Goal: Information Seeking & Learning: Learn about a topic

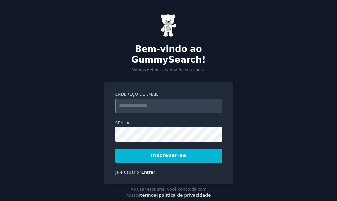
click at [182, 101] on input "Endereço de email" at bounding box center [168, 106] width 107 height 15
type input "**********"
click at [189, 149] on button "Inscrever-se" at bounding box center [168, 156] width 107 height 14
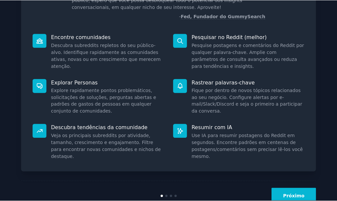
scroll to position [86, 0]
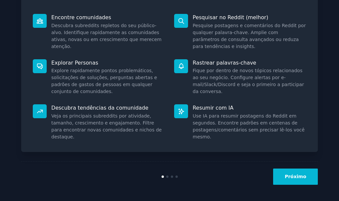
click at [292, 176] on font "Próximo" at bounding box center [296, 176] width 22 height 5
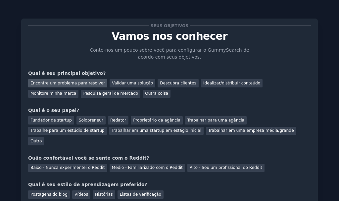
click at [62, 82] on font "Encontre um problema para resolver" at bounding box center [67, 83] width 74 height 5
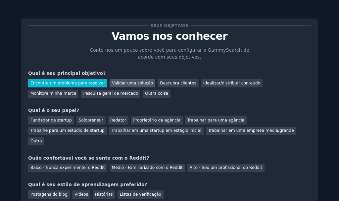
click at [121, 86] on div "Validar uma solução" at bounding box center [133, 83] width 46 height 8
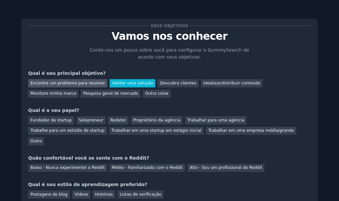
click at [87, 85] on font "Encontre um problema para resolver" at bounding box center [67, 83] width 74 height 5
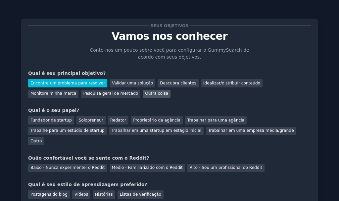
scroll to position [33, 0]
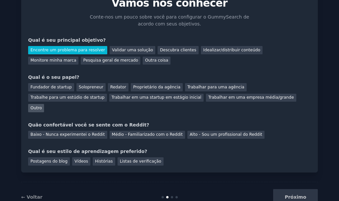
click at [42, 106] on font "Outro" at bounding box center [35, 108] width 11 height 5
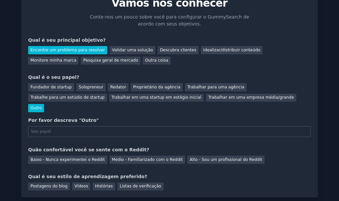
scroll to position [66, 0]
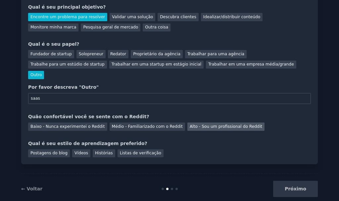
type input "saas"
click at [200, 124] on font "Alto - Sou um profissional do Reddit" at bounding box center [226, 126] width 72 height 5
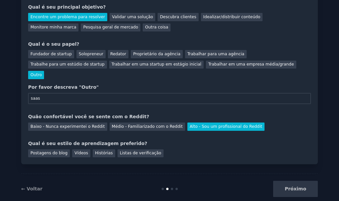
click at [45, 147] on div "Seus objetivos Vamos nos conhecer Conte-nos um pouco sobre você para configurar…" at bounding box center [169, 58] width 296 height 212
click at [52, 151] on font "Postagens do blog" at bounding box center [48, 153] width 37 height 5
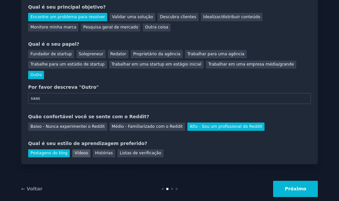
click at [79, 151] on font "Vídeos" at bounding box center [81, 153] width 14 height 5
click at [98, 151] on font "Histórias" at bounding box center [104, 153] width 18 height 5
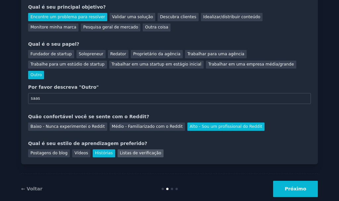
click at [124, 151] on font "Listas de verificação" at bounding box center [140, 153] width 41 height 5
click at [104, 151] on font "Histórias" at bounding box center [104, 153] width 18 height 5
click at [292, 186] on font "Próximo" at bounding box center [296, 188] width 22 height 5
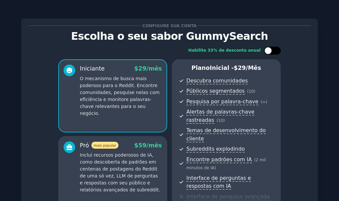
click at [274, 53] on div at bounding box center [272, 51] width 17 height 8
click at [268, 50] on icon at bounding box center [269, 51] width 4 height 4
checkbox input "false"
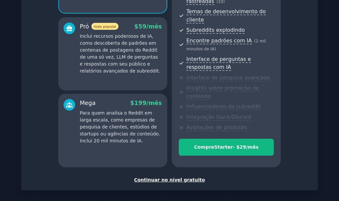
scroll to position [140, 0]
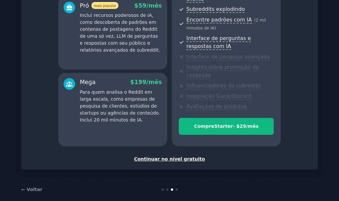
click at [170, 156] on font "Continuar no nível gratuito" at bounding box center [169, 158] width 71 height 5
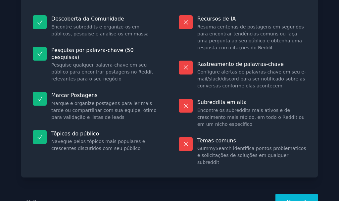
scroll to position [85, 0]
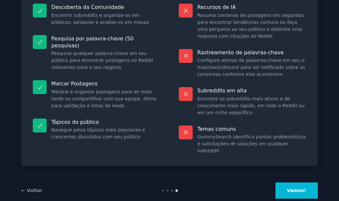
click at [305, 182] on button "Vamos!" at bounding box center [296, 190] width 42 height 16
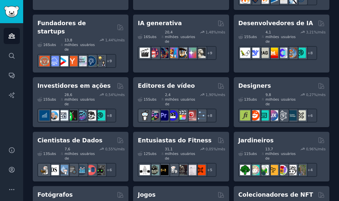
scroll to position [39, 0]
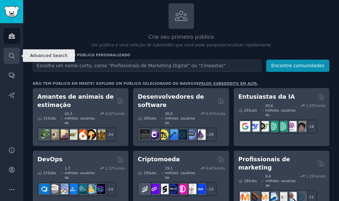
click at [13, 60] on link "Procurar" at bounding box center [12, 56] width 16 height 16
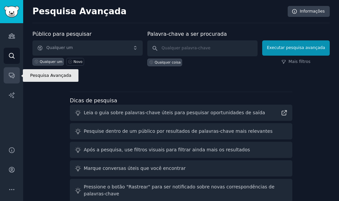
click at [14, 76] on icon "Barra lateral" at bounding box center [11, 75] width 7 height 7
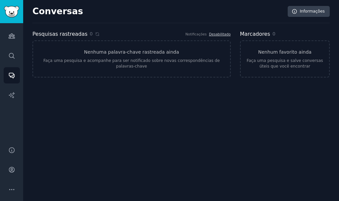
click at [12, 84] on div "Públicos Procurar Conversas Relatórios de IA" at bounding box center [11, 80] width 23 height 115
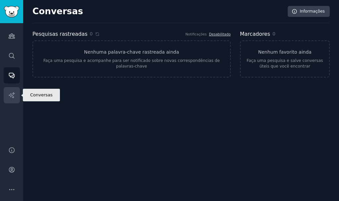
click at [12, 92] on icon "Barra lateral" at bounding box center [11, 95] width 7 height 7
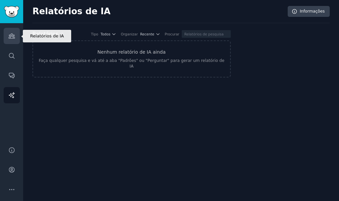
click at [8, 35] on icon "Barra lateral" at bounding box center [11, 35] width 7 height 7
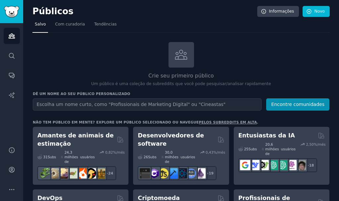
click at [107, 105] on input "text" at bounding box center [147, 104] width 229 height 12
type input "cibernetica"
click at [266, 98] on button "Encontre comunidades" at bounding box center [297, 104] width 63 height 12
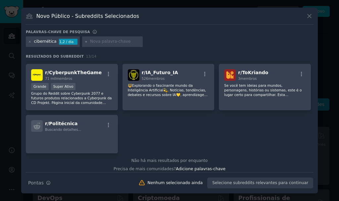
scroll to position [137, 0]
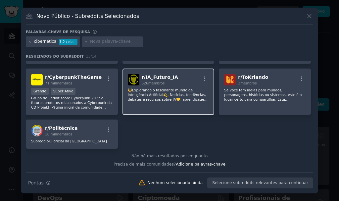
click at [131, 94] on font "🔱Explorando o fascinante mundo da Inteligência Artificial💫. Notícias, tendência…" at bounding box center [168, 99] width 80 height 22
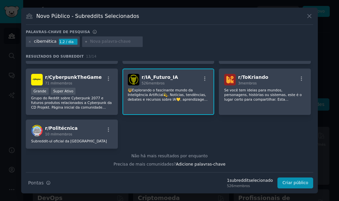
click at [131, 94] on font "🔱Explorando o fascinante mundo da Inteligência Artificial💫. Notícias, tendência…" at bounding box center [168, 99] width 80 height 22
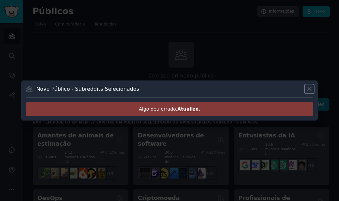
click at [311, 89] on icon at bounding box center [309, 88] width 7 height 7
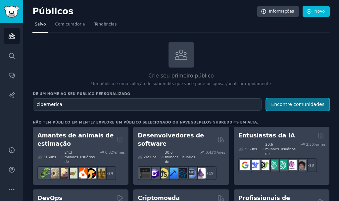
click at [313, 104] on font "Encontre comunidades" at bounding box center [297, 104] width 53 height 5
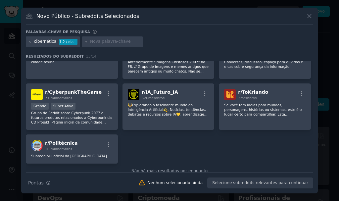
scroll to position [137, 0]
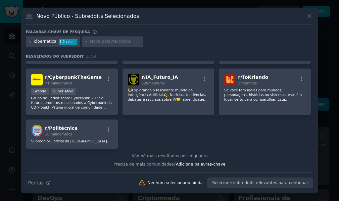
click at [311, 16] on icon at bounding box center [309, 16] width 7 height 7
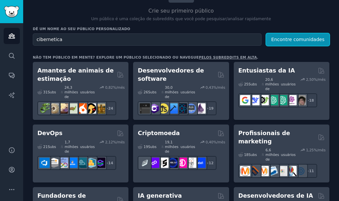
scroll to position [66, 0]
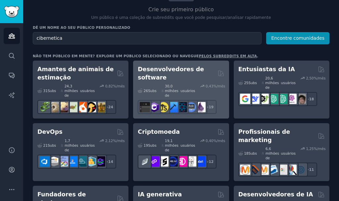
click at [159, 80] on font "Desenvolvedores de software" at bounding box center [171, 73] width 66 height 15
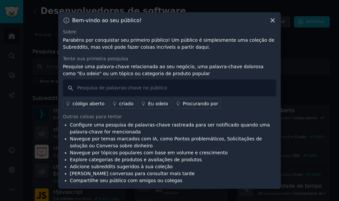
click at [270, 22] on icon at bounding box center [272, 20] width 7 height 7
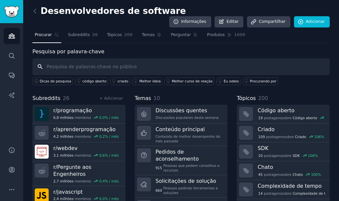
click at [91, 58] on input "text" at bounding box center [180, 66] width 297 height 17
type input "i"
type input "cibernetica"
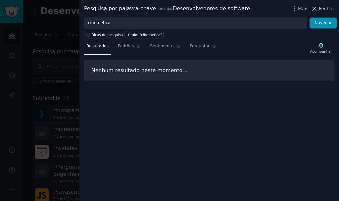
click at [316, 9] on icon at bounding box center [314, 9] width 4 height 4
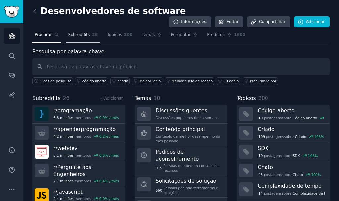
click at [78, 32] on font "Subreddits" at bounding box center [79, 34] width 22 height 5
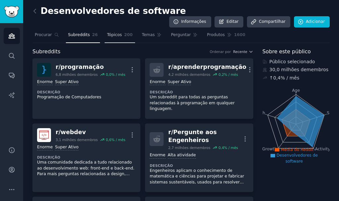
click at [112, 30] on link "Tópicos 200" at bounding box center [120, 37] width 30 height 14
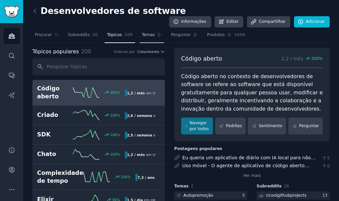
click at [145, 32] on font "Temas" at bounding box center [148, 34] width 13 height 5
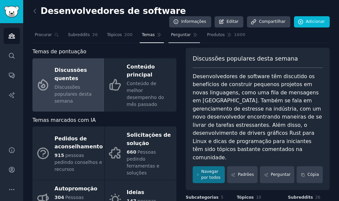
click at [171, 32] on span "Perguntar" at bounding box center [181, 35] width 20 height 6
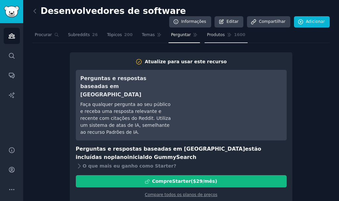
click at [204, 30] on link "Produtos 1600" at bounding box center [225, 37] width 43 height 14
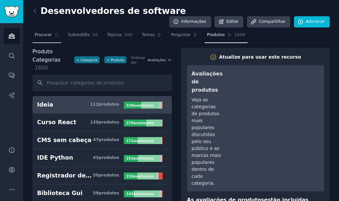
click at [46, 32] on font "Procurar" at bounding box center [43, 34] width 17 height 5
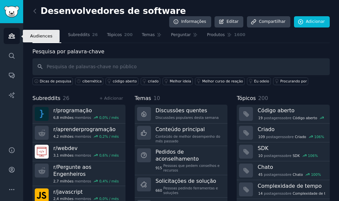
click at [12, 36] on icon "Barra lateral" at bounding box center [12, 36] width 6 height 5
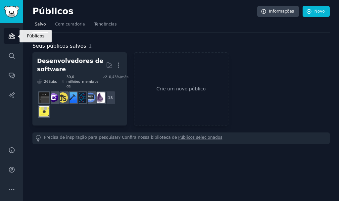
click at [12, 36] on icon "Barra lateral" at bounding box center [12, 36] width 6 height 5
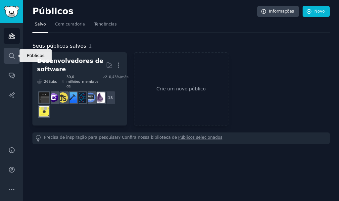
click at [14, 54] on icon "Barra lateral" at bounding box center [11, 55] width 7 height 7
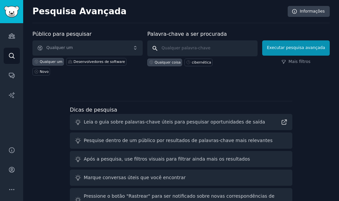
click at [183, 48] on input "text" at bounding box center [202, 48] width 110 height 16
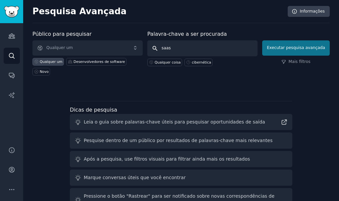
type input "saas"
click at [303, 48] on font "Executar pesquisa avançada" at bounding box center [296, 47] width 58 height 5
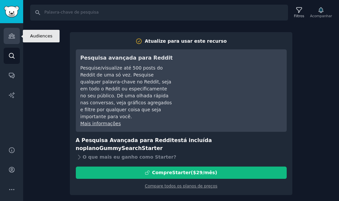
click at [12, 40] on link "Públicos" at bounding box center [12, 36] width 16 height 16
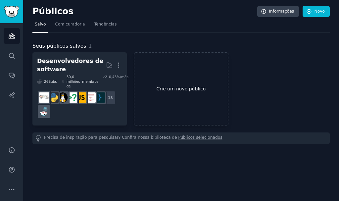
click at [165, 89] on font "Crie um novo público" at bounding box center [180, 88] width 49 height 5
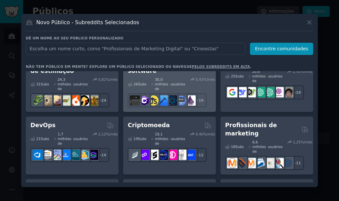
scroll to position [33, 0]
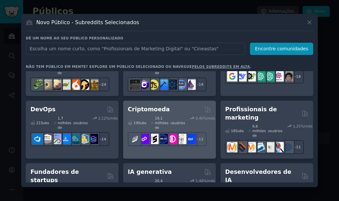
click at [163, 107] on div "Criptomoeda" at bounding box center [169, 109] width 83 height 8
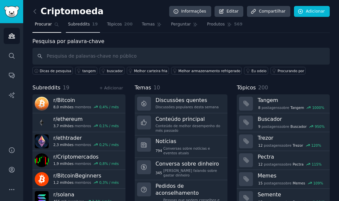
click at [83, 24] on font "Subreddits" at bounding box center [79, 24] width 22 height 5
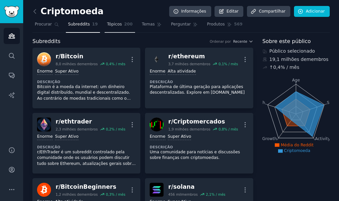
click at [117, 25] on link "Tópicos 200" at bounding box center [120, 26] width 30 height 14
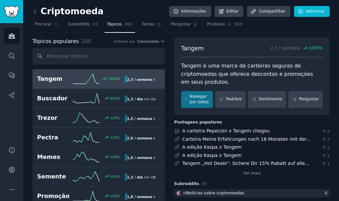
click at [95, 75] on line at bounding box center [94, 77] width 2 height 7
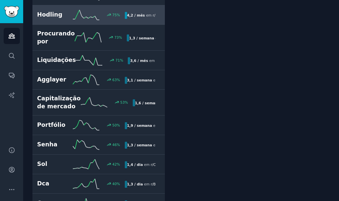
scroll to position [331, 0]
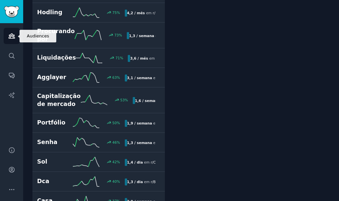
click at [12, 36] on icon "Barra lateral" at bounding box center [12, 36] width 6 height 5
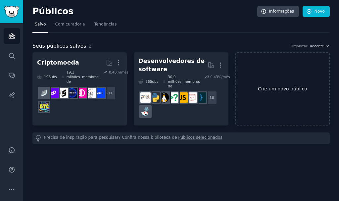
click at [268, 78] on link "Crie um novo público" at bounding box center [282, 88] width 94 height 73
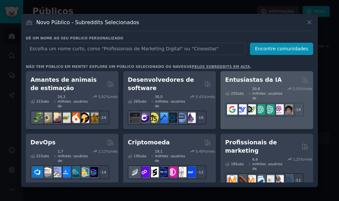
click at [256, 90] on font "20,6 milhões de" at bounding box center [259, 93] width 14 height 13
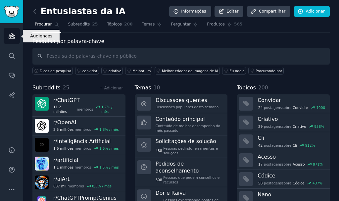
click at [8, 35] on icon "Barra lateral" at bounding box center [11, 35] width 7 height 7
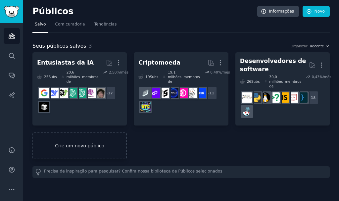
click at [96, 136] on link "Crie um novo público" at bounding box center [79, 145] width 94 height 27
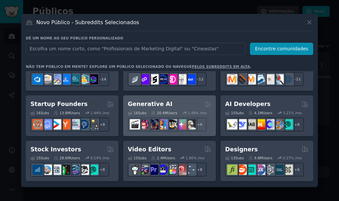
scroll to position [84, 0]
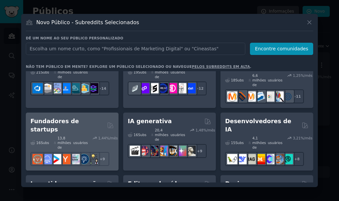
click at [82, 136] on div "13,8 milhões de usuários" at bounding box center [71, 143] width 34 height 14
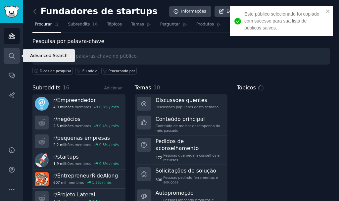
click at [8, 57] on icon "Barra lateral" at bounding box center [11, 55] width 7 height 7
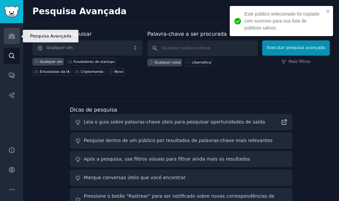
click at [11, 39] on link "Públicos" at bounding box center [12, 36] width 16 height 16
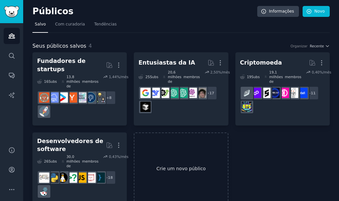
click at [178, 138] on link "Crie um novo público" at bounding box center [181, 168] width 94 height 73
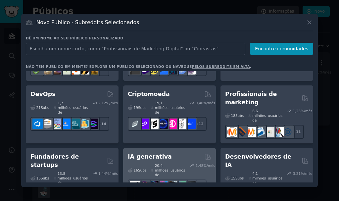
scroll to position [84, 0]
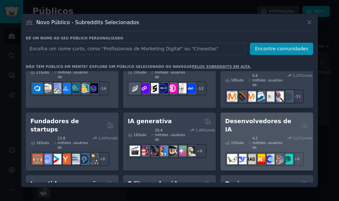
click at [252, 136] on font "4,1 milhões de" at bounding box center [259, 142] width 14 height 13
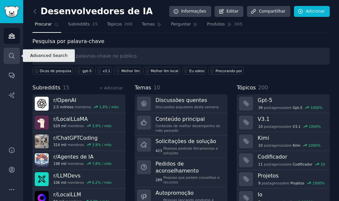
click at [10, 57] on icon "Barra lateral" at bounding box center [11, 55] width 5 height 5
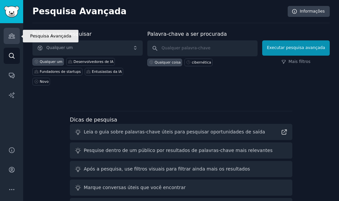
click at [12, 36] on icon "Barra lateral" at bounding box center [11, 35] width 7 height 7
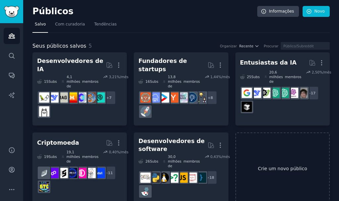
click at [283, 146] on link "Crie um novo público" at bounding box center [282, 168] width 94 height 73
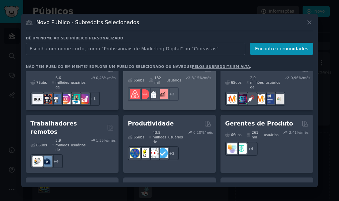
scroll to position [496, 0]
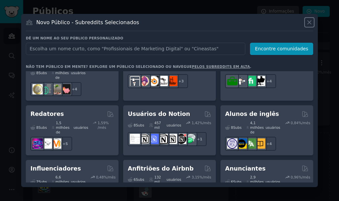
click at [309, 19] on button at bounding box center [309, 23] width 8 height 8
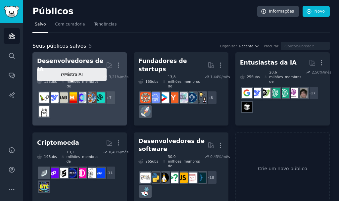
click at [73, 92] on img at bounding box center [72, 97] width 10 height 10
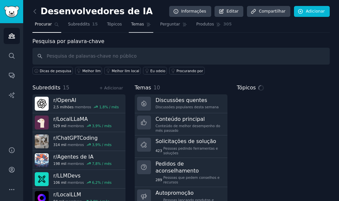
click at [133, 25] on font "Temas" at bounding box center [137, 24] width 13 height 5
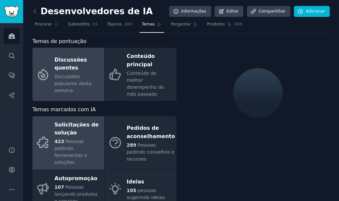
click at [83, 139] on font "Pessoas pedindo ferramentas e soluções" at bounding box center [71, 152] width 33 height 26
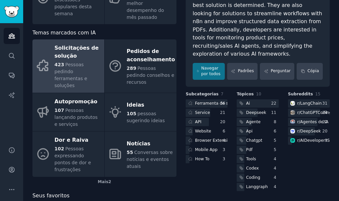
scroll to position [77, 0]
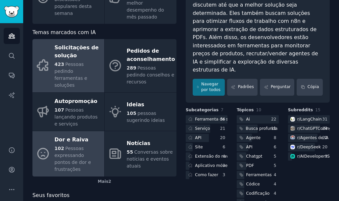
click at [74, 136] on font "Dor e Raiva" at bounding box center [72, 139] width 34 height 6
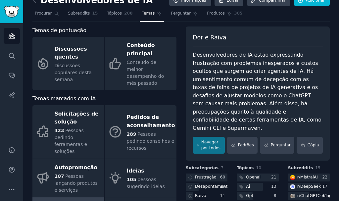
scroll to position [77, 0]
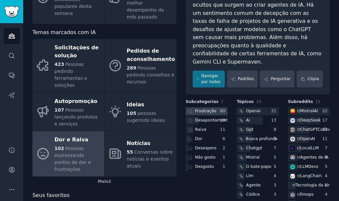
click at [205, 109] on font "Frustração" at bounding box center [205, 111] width 21 height 5
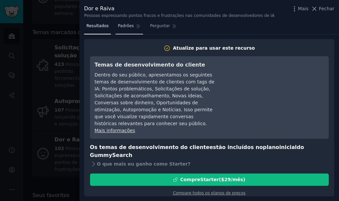
click at [126, 28] on span "Padrões" at bounding box center [126, 26] width 16 height 6
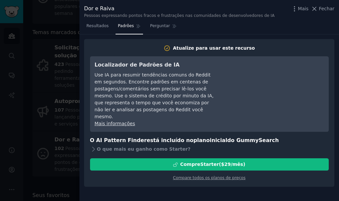
click at [63, 85] on div at bounding box center [169, 100] width 339 height 201
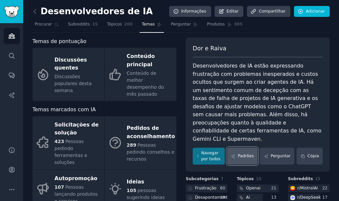
click at [247, 154] on font "Padrões" at bounding box center [246, 156] width 16 height 5
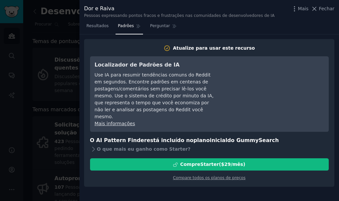
click at [64, 84] on div at bounding box center [169, 100] width 339 height 201
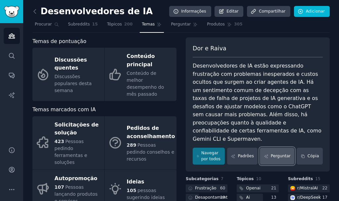
click at [272, 154] on font "Perguntar" at bounding box center [281, 156] width 20 height 5
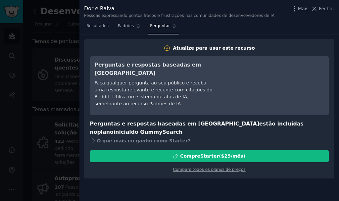
click at [47, 75] on div at bounding box center [169, 100] width 339 height 201
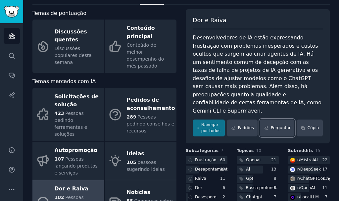
scroll to position [66, 0]
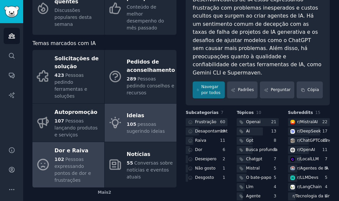
click at [115, 117] on icon at bounding box center [115, 122] width 11 height 11
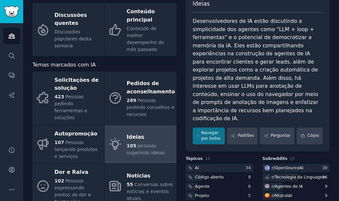
scroll to position [33, 0]
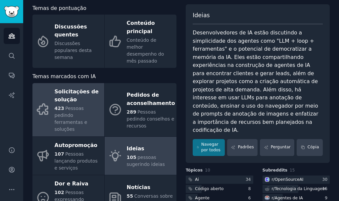
click at [78, 112] on div "423 Pessoas pedindo ferramentas e soluções" at bounding box center [78, 119] width 46 height 28
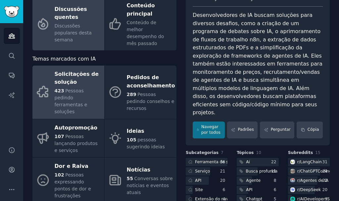
scroll to position [60, 0]
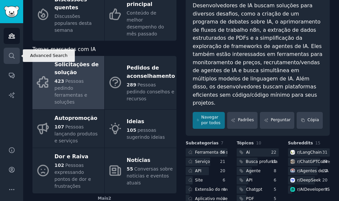
click at [16, 50] on link "Procurar" at bounding box center [12, 56] width 16 height 16
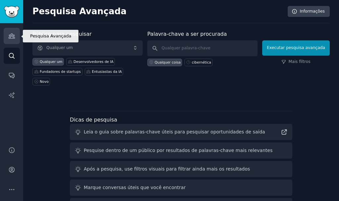
click at [15, 41] on link "Públicos" at bounding box center [12, 36] width 16 height 16
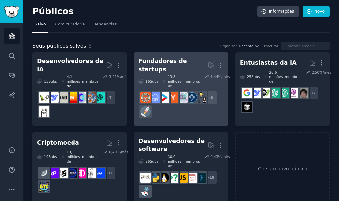
click at [152, 79] on font "Subs" at bounding box center [154, 81] width 8 height 4
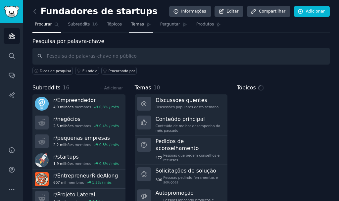
click at [129, 24] on nav "Procurar Subreddits 16 Tópicos Temas Perguntar Produtos" at bounding box center [180, 26] width 297 height 14
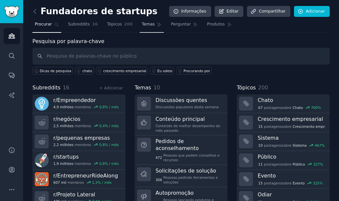
click at [142, 24] on font "Temas" at bounding box center [148, 24] width 13 height 5
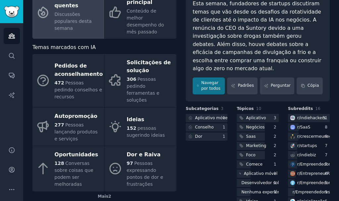
scroll to position [66, 0]
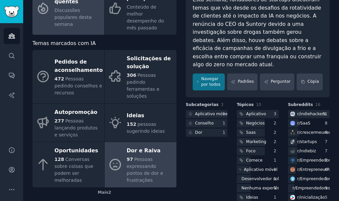
click at [123, 143] on link "Dor e Raiva 97 Pessoas expressando pontos de dor e frustrações" at bounding box center [141, 164] width 72 height 45
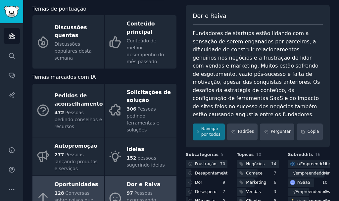
scroll to position [66, 0]
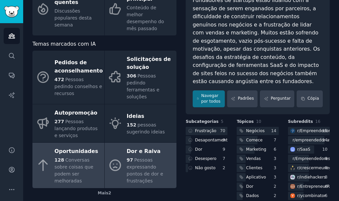
click at [70, 157] on font "Conversas sobre coisas que podem ser melhoradas" at bounding box center [74, 170] width 39 height 26
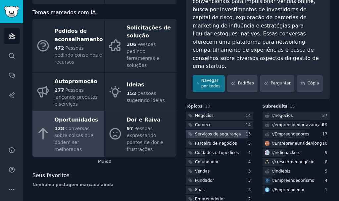
scroll to position [99, 0]
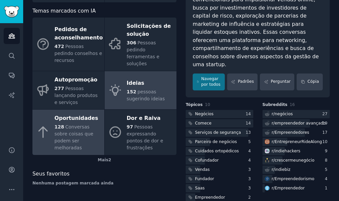
click at [138, 89] on font "pessoas sugerindo ideias" at bounding box center [146, 95] width 38 height 12
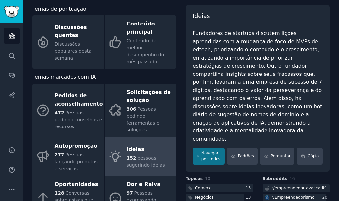
scroll to position [66, 0]
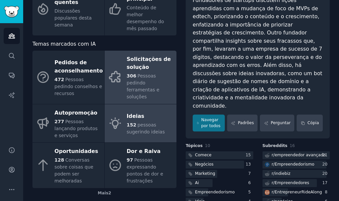
click at [111, 84] on link "Solicitações de solução 306 Pessoas pedindo ferramentas e soluções" at bounding box center [141, 77] width 72 height 53
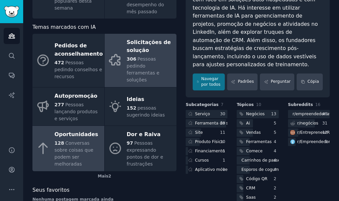
scroll to position [85, 0]
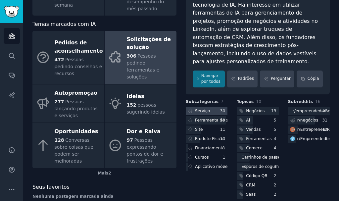
click at [195, 109] on font "Serviço" at bounding box center [202, 111] width 15 height 5
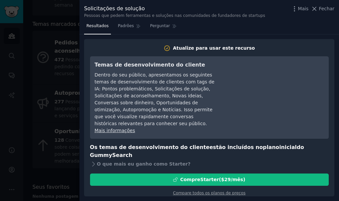
drag, startPoint x: 40, startPoint y: 95, endPoint x: 55, endPoint y: 97, distance: 15.1
click at [40, 95] on div at bounding box center [169, 100] width 339 height 201
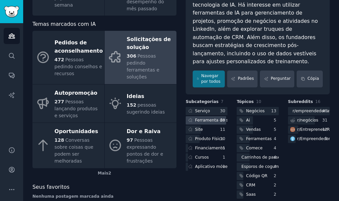
click at [199, 118] on font "Ferramenta de software" at bounding box center [219, 120] width 49 height 5
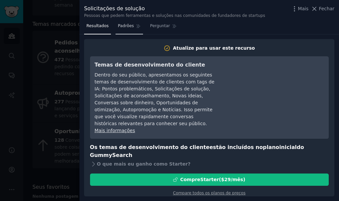
click at [129, 25] on font "Padrões" at bounding box center [126, 25] width 16 height 5
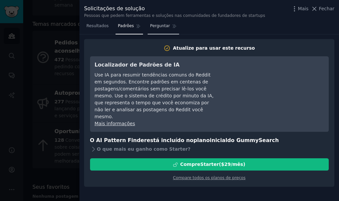
click at [148, 23] on link "Perguntar" at bounding box center [163, 28] width 31 height 14
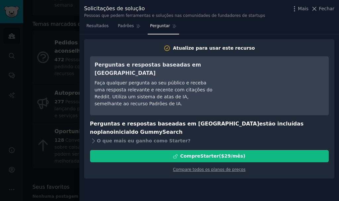
click at [321, 7] on font "Fechar" at bounding box center [327, 8] width 16 height 5
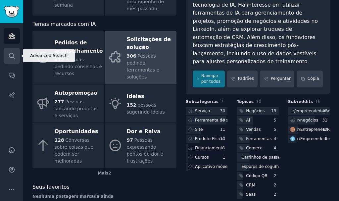
click at [19, 55] on link "Procurar" at bounding box center [12, 56] width 16 height 16
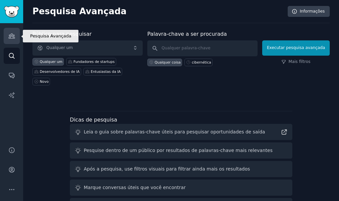
click at [14, 33] on icon "Barra lateral" at bounding box center [11, 35] width 7 height 7
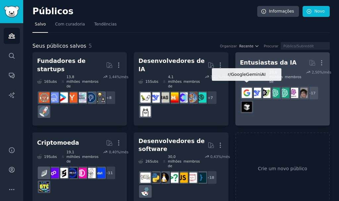
click at [250, 88] on img at bounding box center [247, 93] width 10 height 10
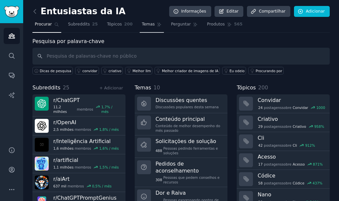
click at [145, 20] on link "Temas" at bounding box center [152, 26] width 24 height 14
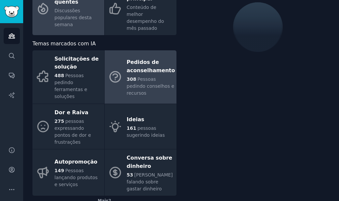
scroll to position [66, 0]
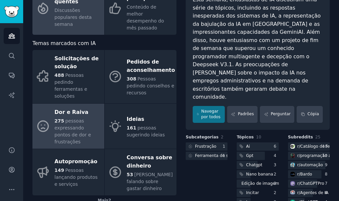
click at [72, 117] on div "275 pessoas expressando pontos de dor e frustrações" at bounding box center [78, 131] width 46 height 28
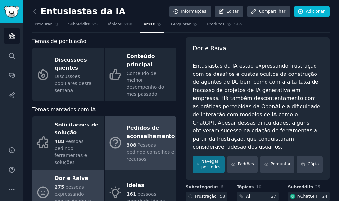
click at [145, 125] on font "Pedidos de aconselhamento" at bounding box center [151, 132] width 48 height 15
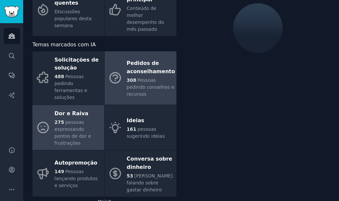
scroll to position [66, 0]
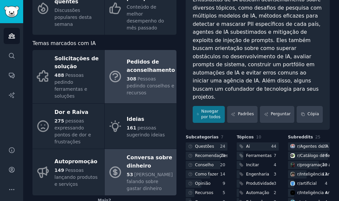
click at [111, 149] on link "Conversa sobre dinheiro 53 Pessoas falando sobre gastar dinheiro" at bounding box center [141, 172] width 72 height 46
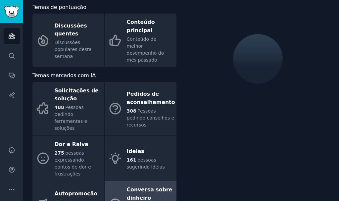
scroll to position [66, 0]
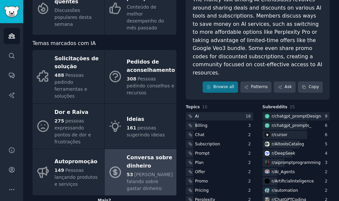
click at [106, 195] on div "Mais 2" at bounding box center [104, 200] width 144 height 11
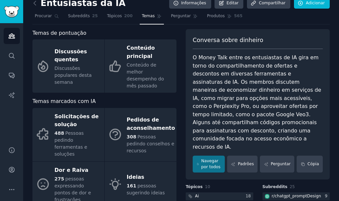
scroll to position [0, 0]
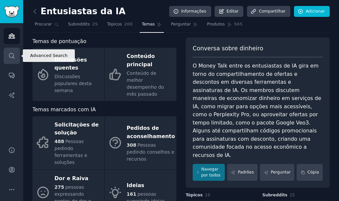
click at [12, 53] on icon "Barra lateral" at bounding box center [11, 55] width 5 height 5
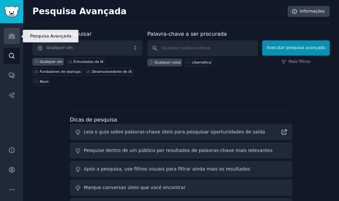
click at [5, 33] on link "Públicos" at bounding box center [12, 36] width 16 height 16
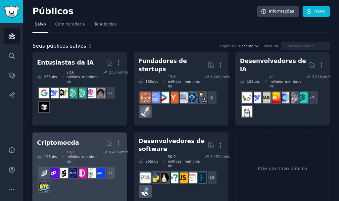
click at [46, 163] on dd "+ 11" at bounding box center [79, 179] width 85 height 32
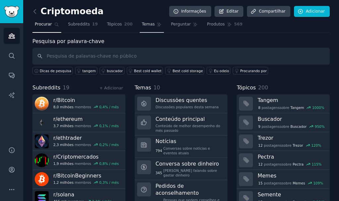
click at [142, 23] on font "Temas" at bounding box center [148, 24] width 13 height 5
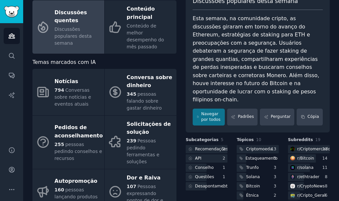
scroll to position [66, 0]
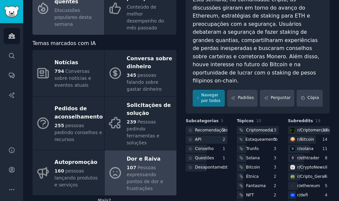
click at [127, 155] on font "Dor e Raiva" at bounding box center [144, 158] width 34 height 6
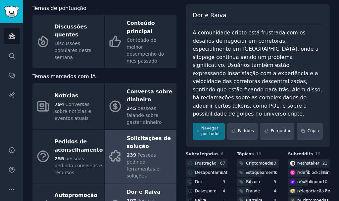
scroll to position [66, 0]
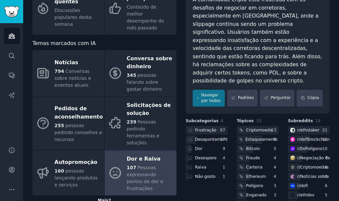
click at [106, 198] on font "Mais" at bounding box center [103, 200] width 11 height 5
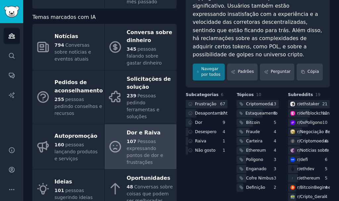
scroll to position [132, 0]
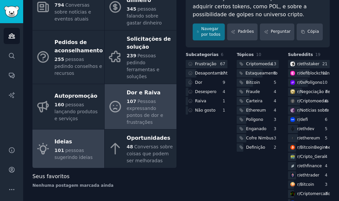
click at [90, 147] on div "101 pessoas sugerindo ideias" at bounding box center [78, 154] width 46 height 14
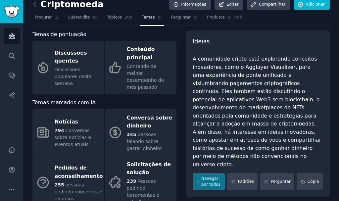
scroll to position [40, 0]
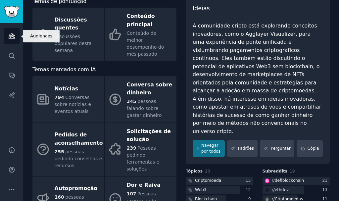
click at [11, 38] on icon "Barra lateral" at bounding box center [11, 35] width 7 height 7
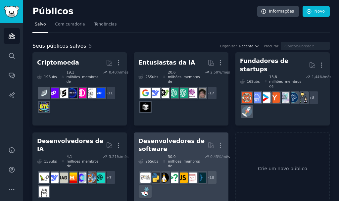
click at [150, 138] on font "Desenvolvedores de software" at bounding box center [171, 145] width 66 height 15
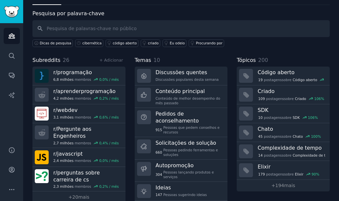
scroll to position [39, 0]
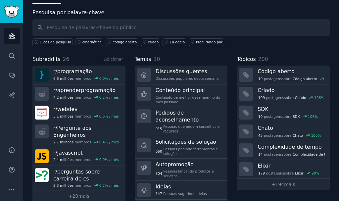
click at [170, 200] on link "+ 4 mais" at bounding box center [181, 206] width 93 height 12
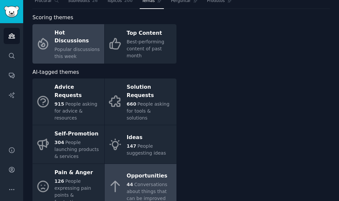
scroll to position [39, 0]
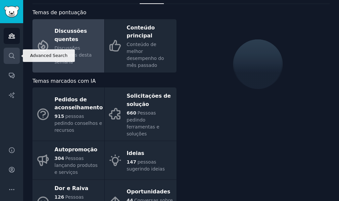
click at [14, 52] on icon "Barra lateral" at bounding box center [11, 55] width 7 height 7
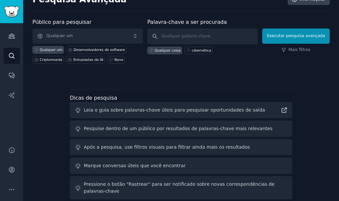
scroll to position [0, 0]
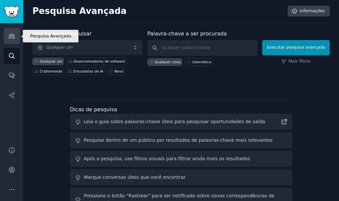
click at [13, 34] on icon "Barra lateral" at bounding box center [11, 35] width 7 height 7
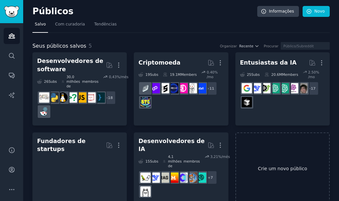
click at [280, 166] on font "Crie um novo público" at bounding box center [282, 168] width 49 height 5
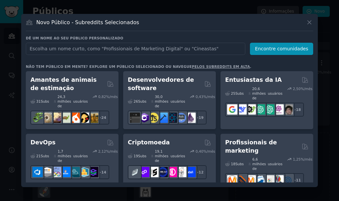
click at [93, 46] on input "text" at bounding box center [135, 49] width 219 height 12
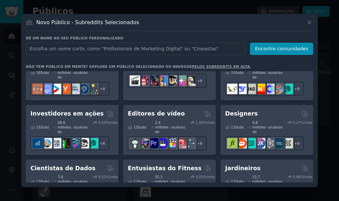
scroll to position [165, 0]
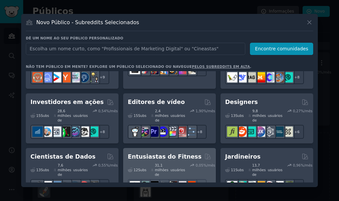
click at [143, 163] on div "12 Subs ​" at bounding box center [137, 170] width 19 height 14
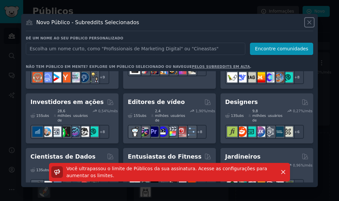
click at [309, 23] on icon at bounding box center [309, 22] width 7 height 7
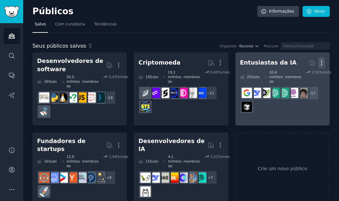
click at [323, 63] on icon "button" at bounding box center [321, 62] width 7 height 7
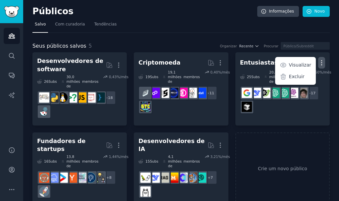
click at [298, 77] on font "Excluir" at bounding box center [297, 76] width 16 height 5
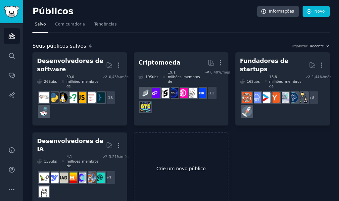
click at [143, 138] on link "Crie um novo público" at bounding box center [181, 168] width 94 height 73
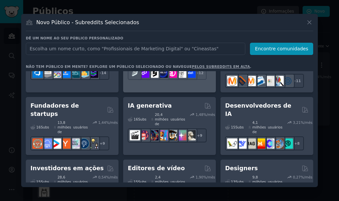
scroll to position [165, 0]
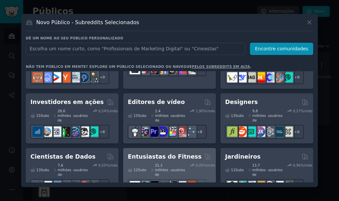
click at [155, 153] on font "Entusiastas do Fitness" at bounding box center [165, 156] width 74 height 7
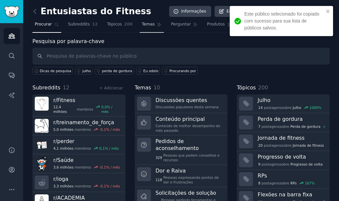
click at [141, 20] on link "Temas" at bounding box center [152, 26] width 24 height 14
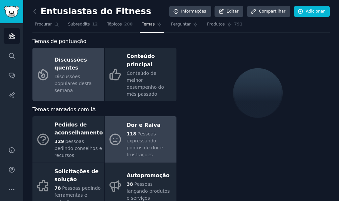
click at [133, 131] on font "118" at bounding box center [132, 133] width 10 height 5
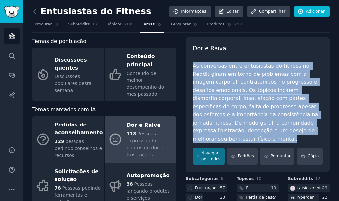
drag, startPoint x: 188, startPoint y: 62, endPoint x: 255, endPoint y: 131, distance: 95.9
click at [255, 131] on div "Dor e Raiva As conversas entre entusiastas do fitness no Reddit giram em torno …" at bounding box center [258, 104] width 144 height 134
copy font "As conversas entre entusiastas do fitness no Reddit giram em torno de problemas…"
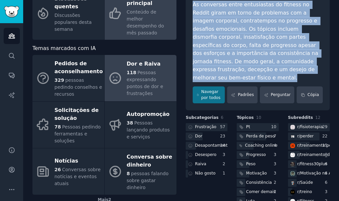
scroll to position [66, 0]
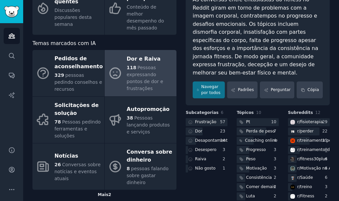
click at [102, 192] on font "Mais" at bounding box center [103, 194] width 11 height 5
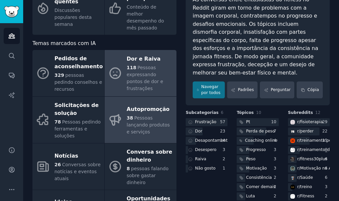
scroll to position [99, 0]
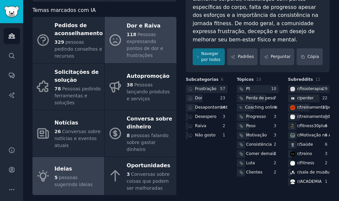
click at [79, 174] on div "5 pessoas sugerindo ideias" at bounding box center [78, 181] width 46 height 14
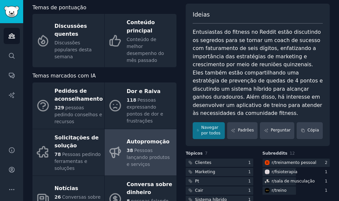
scroll to position [33, 0]
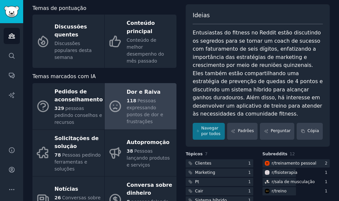
click at [135, 101] on font "Pessoas expressando pontos de dor e frustrações" at bounding box center [145, 111] width 36 height 26
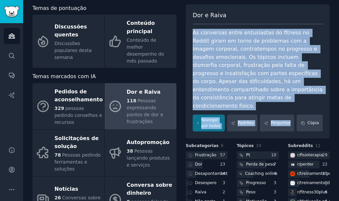
drag, startPoint x: 192, startPoint y: 24, endPoint x: 299, endPoint y: 94, distance: 127.9
click at [299, 94] on div "Dor e Raiva As conversas entre entusiastas do fitness no Reddit giram em torno …" at bounding box center [258, 71] width 144 height 134
click at [299, 89] on div "As conversas entre entusiastas do fitness no Reddit giram em torno de problemas…" at bounding box center [258, 69] width 130 height 81
drag, startPoint x: 191, startPoint y: 31, endPoint x: 289, endPoint y: 90, distance: 113.7
click at [289, 90] on div "Dor e Raiva As conversas entre entusiastas do fitness no Reddit giram em torno …" at bounding box center [258, 71] width 144 height 134
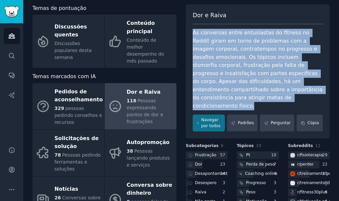
copy font "As conversas entre entusiastas do fitness no Reddit giram em torno de problemas…"
click at [243, 114] on link "Padrões" at bounding box center [242, 122] width 30 height 17
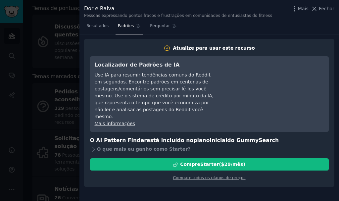
click at [69, 73] on div at bounding box center [169, 100] width 339 height 201
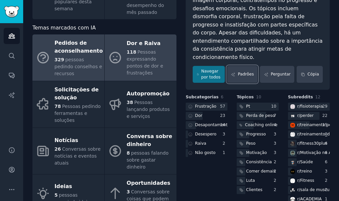
scroll to position [41, 0]
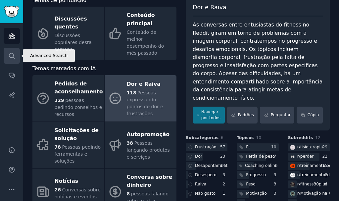
click at [9, 55] on icon "Barra lateral" at bounding box center [11, 55] width 5 height 5
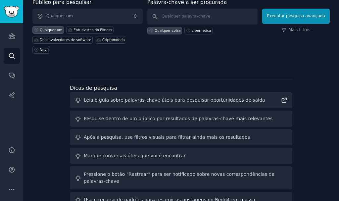
scroll to position [33, 0]
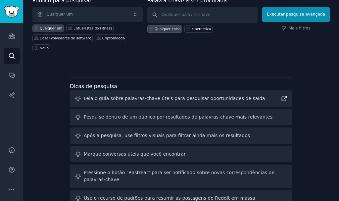
click at [282, 95] on icon at bounding box center [284, 98] width 7 height 7
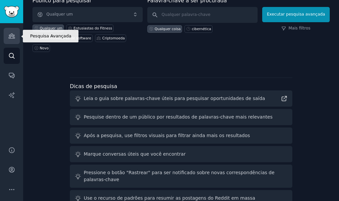
click at [11, 38] on icon "Barra lateral" at bounding box center [11, 35] width 7 height 7
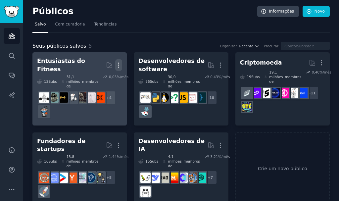
click at [121, 64] on icon "button" at bounding box center [118, 65] width 7 height 7
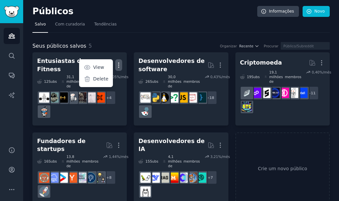
click at [131, 32] on nav "Salvo Com curadoria Tendências" at bounding box center [180, 26] width 297 height 14
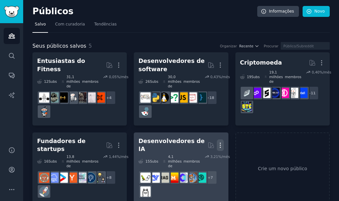
click at [221, 142] on icon "button" at bounding box center [220, 145] width 7 height 7
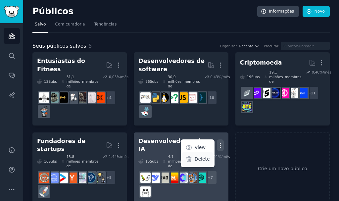
click at [204, 155] on p "Delete" at bounding box center [202, 158] width 15 height 7
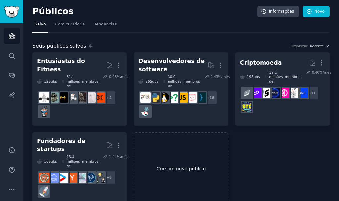
click at [208, 151] on link "Crie um novo público" at bounding box center [181, 168] width 94 height 73
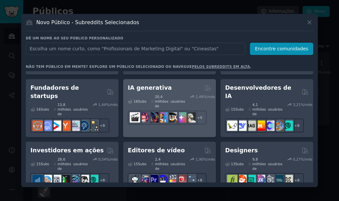
scroll to position [132, 0]
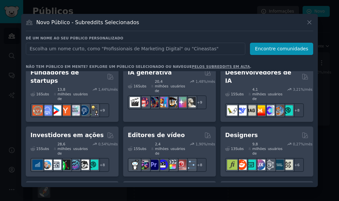
click at [260, 196] on font "13,7 milhões de" at bounding box center [259, 202] width 14 height 13
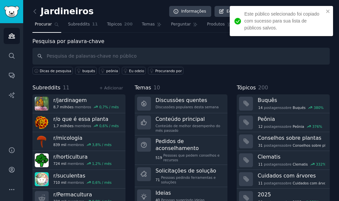
click at [131, 25] on nav "Procurar Subreddits 11 Tópicos 200 Temas Perguntar Produtos" at bounding box center [180, 26] width 297 height 14
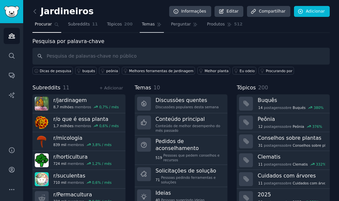
click at [144, 26] on font "Temas" at bounding box center [148, 24] width 13 height 5
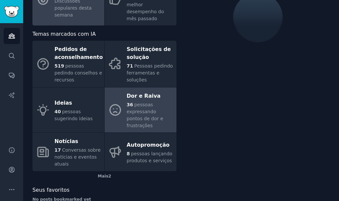
scroll to position [77, 0]
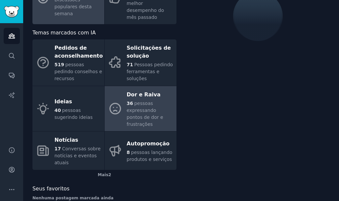
click at [141, 101] on font "pessoas expressando pontos de dor e frustrações" at bounding box center [145, 114] width 36 height 26
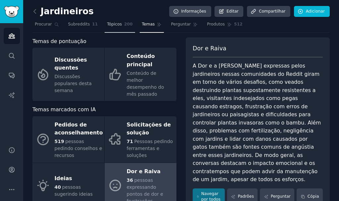
click at [109, 20] on link "Tópicos 200" at bounding box center [120, 26] width 30 height 14
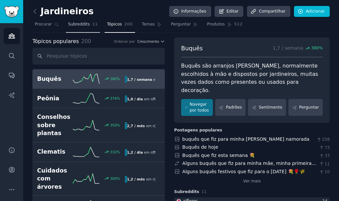
click at [86, 28] on link "Subreddits 11" at bounding box center [83, 26] width 34 height 14
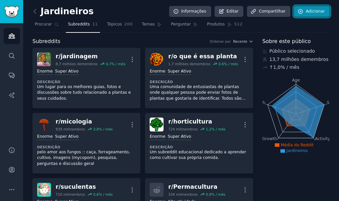
click at [306, 12] on font "Adicionar" at bounding box center [315, 11] width 19 height 5
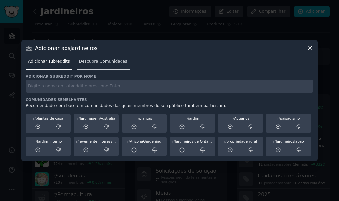
click at [92, 58] on link "Descubra Comunidades" at bounding box center [103, 63] width 53 height 14
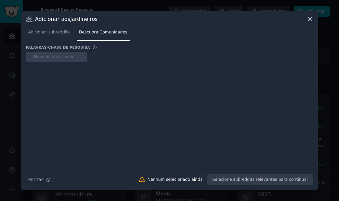
click at [46, 56] on input "text" at bounding box center [59, 57] width 50 height 6
type input "tecnologia"
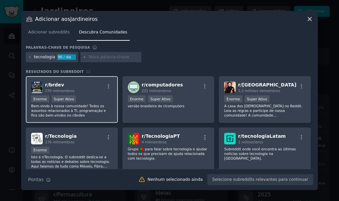
click at [77, 103] on div "Enorme Super Ativo" at bounding box center [71, 99] width 81 height 8
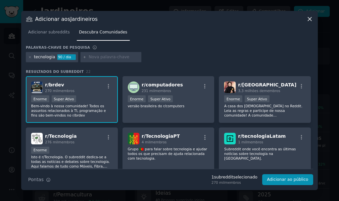
click at [308, 17] on icon at bounding box center [309, 19] width 7 height 7
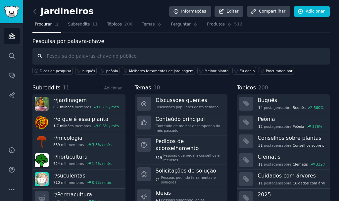
click at [66, 51] on input "text" at bounding box center [180, 56] width 297 height 17
type input "f"
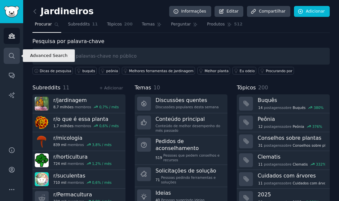
click at [11, 53] on icon "Barra lateral" at bounding box center [11, 55] width 7 height 7
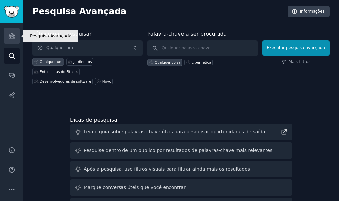
click at [10, 40] on link "Públicos" at bounding box center [12, 36] width 16 height 16
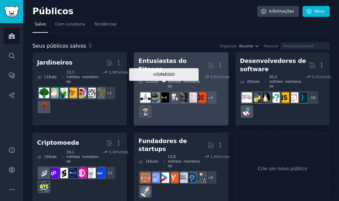
click at [164, 92] on img at bounding box center [164, 97] width 10 height 10
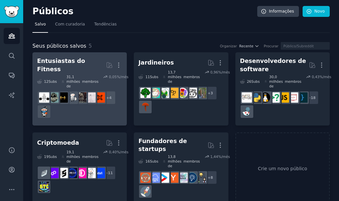
click at [101, 100] on div "+ 4" at bounding box center [79, 105] width 85 height 28
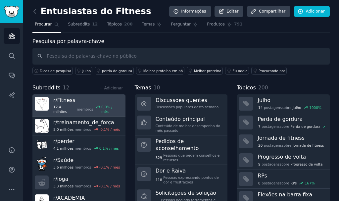
click at [81, 104] on div "r/ Fitness 12,4 milhões membros 0,0 % / mês" at bounding box center [86, 106] width 67 height 18
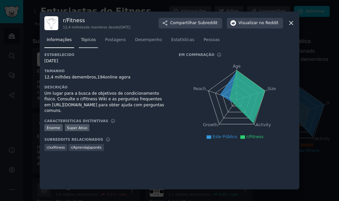
click at [89, 42] on font "Tópicos" at bounding box center [88, 39] width 15 height 5
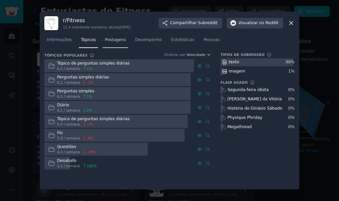
click at [111, 40] on font "Postagens" at bounding box center [115, 39] width 21 height 5
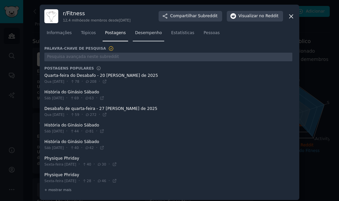
click at [133, 39] on link "Desempenho" at bounding box center [148, 35] width 31 height 14
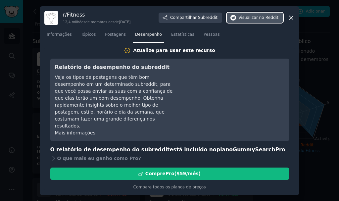
click at [274, 20] on font "no Reddit" at bounding box center [268, 17] width 19 height 5
click at [290, 21] on icon at bounding box center [291, 17] width 7 height 7
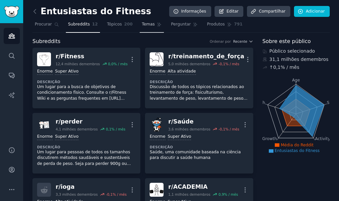
click at [142, 26] on font "Temas" at bounding box center [148, 24] width 13 height 5
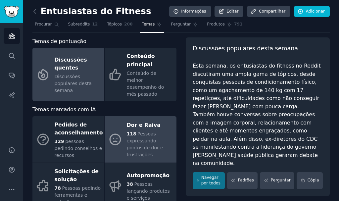
click at [127, 131] on font "118" at bounding box center [132, 133] width 10 height 5
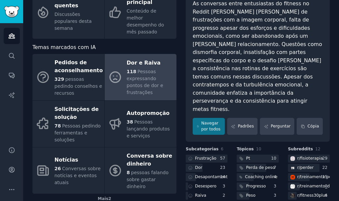
scroll to position [66, 0]
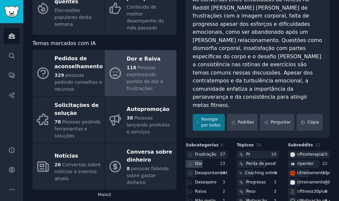
click at [209, 160] on div "Dor" at bounding box center [207, 164] width 42 height 8
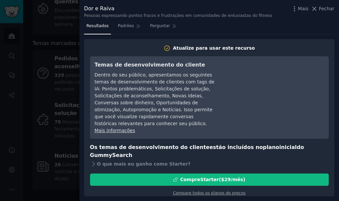
click at [72, 119] on div at bounding box center [169, 100] width 339 height 201
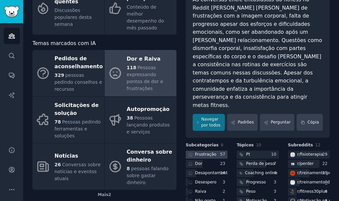
click at [211, 152] on font "Frustração" at bounding box center [205, 154] width 21 height 5
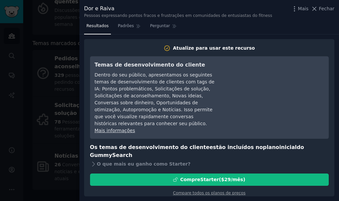
click at [57, 132] on div at bounding box center [169, 100] width 339 height 201
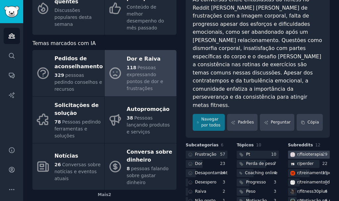
click at [295, 151] on div "r/ fisioterapia" at bounding box center [306, 155] width 36 height 8
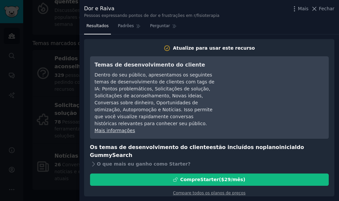
click at [60, 127] on div at bounding box center [169, 100] width 339 height 201
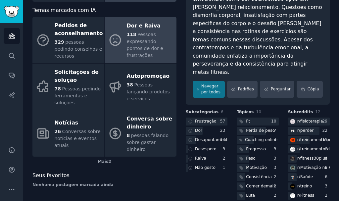
scroll to position [103, 0]
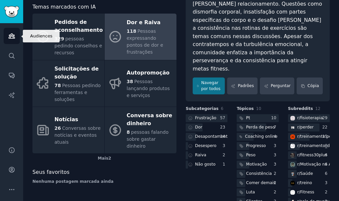
click at [17, 38] on link "Públicos" at bounding box center [12, 36] width 16 height 16
